Goal: Navigation & Orientation: Find specific page/section

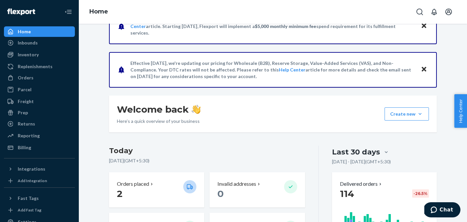
scroll to position [27, 0]
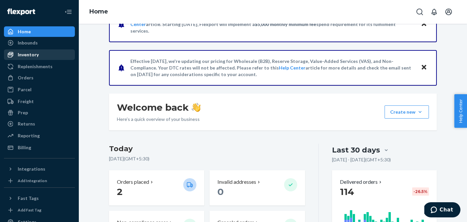
click at [39, 53] on div "Inventory" at bounding box center [40, 54] width 70 height 9
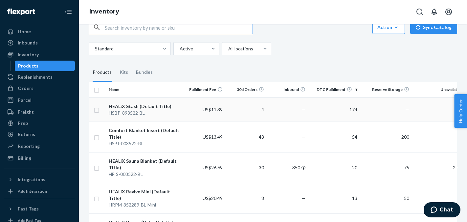
scroll to position [4, 0]
